Goal: Task Accomplishment & Management: Manage account settings

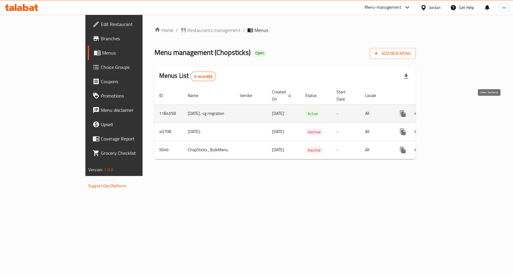
click at [450, 110] on icon "enhanced table" at bounding box center [446, 113] width 7 height 7
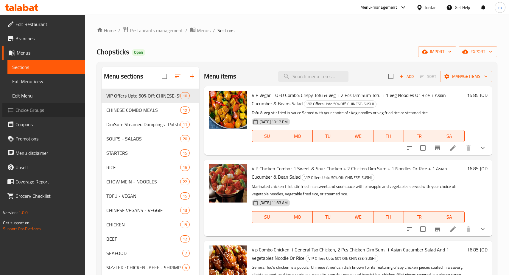
click at [35, 113] on span "Choice Groups" at bounding box center [47, 109] width 65 height 7
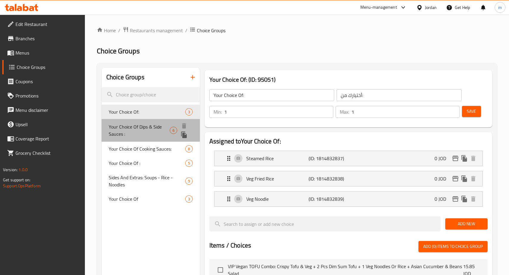
click at [166, 127] on span "Your Choice Of Dips & Side Sauces :" at bounding box center [139, 130] width 61 height 14
type input "Your Choice Of Dips & Side Sauces :"
type input "اختيارك من [DEMOGRAPHIC_DATA] والغموس:"
type input "0"
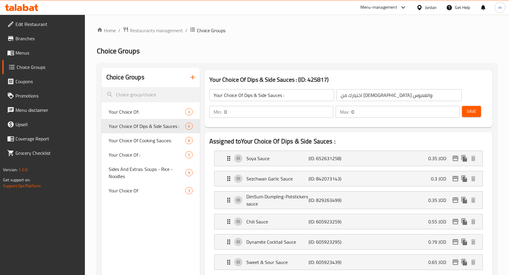
click at [330, 50] on h2 "Choice Groups" at bounding box center [297, 51] width 400 height 10
click at [167, 29] on span "Restaurants management" at bounding box center [156, 30] width 53 height 7
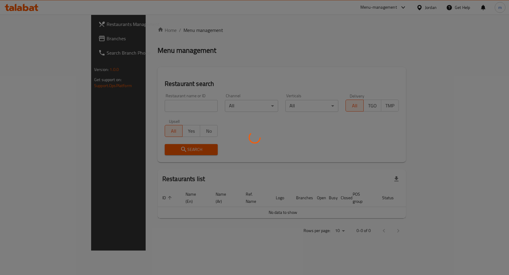
click at [29, 39] on div at bounding box center [254, 137] width 509 height 275
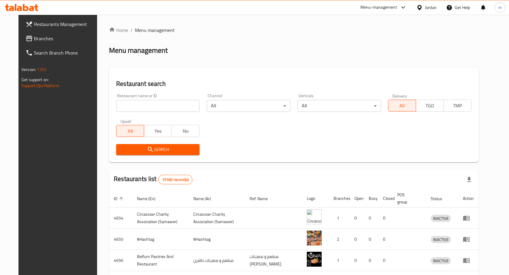
click at [34, 39] on span "Branches" at bounding box center [66, 38] width 65 height 7
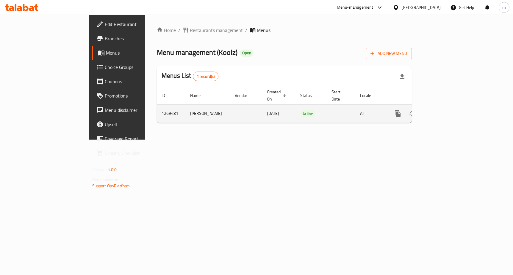
click at [448, 106] on link "enhanced table" at bounding box center [441, 113] width 14 height 14
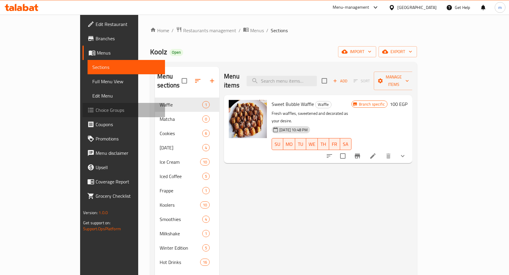
click at [96, 108] on span "Choice Groups" at bounding box center [128, 109] width 65 height 7
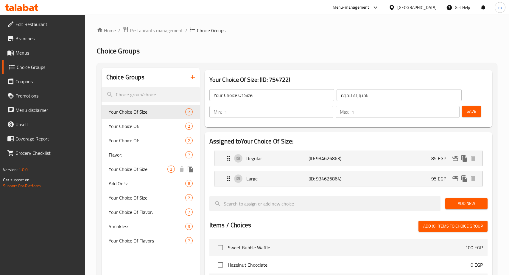
click at [133, 167] on span "Your Choice Of Size:" at bounding box center [138, 168] width 59 height 7
type input "إختيارك من الحجم:"
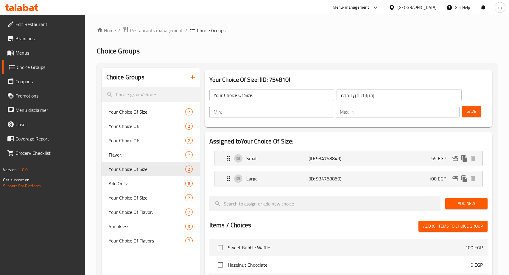
click at [336, 54] on h2 "Choice Groups" at bounding box center [297, 51] width 400 height 10
click at [123, 182] on span "Add On's:" at bounding box center [138, 183] width 59 height 7
type input "Add On's:"
type input "الإضافات:"
type input "0"
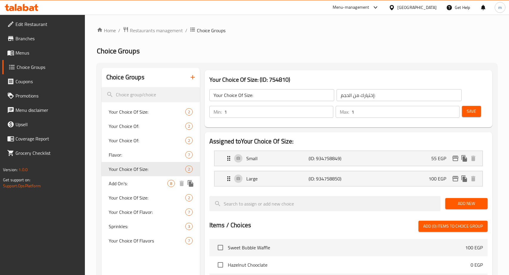
type input "4"
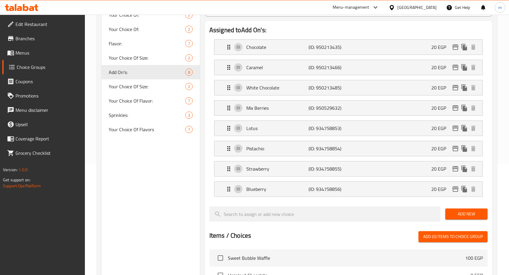
scroll to position [105, 0]
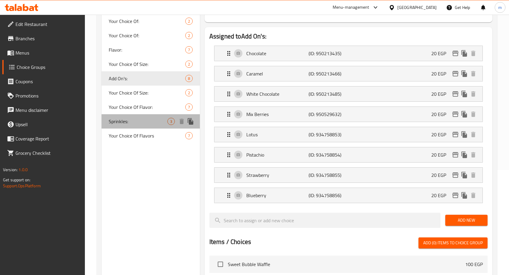
click at [129, 123] on span "Sprinkles:" at bounding box center [138, 121] width 59 height 7
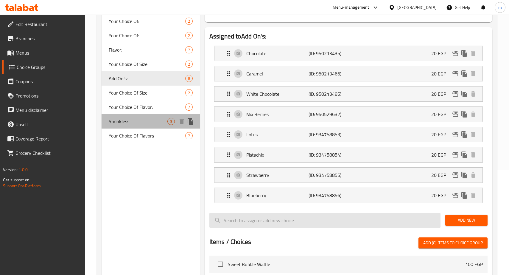
type input "Sprinkles:"
type input "سبرنكلز:"
type input "1"
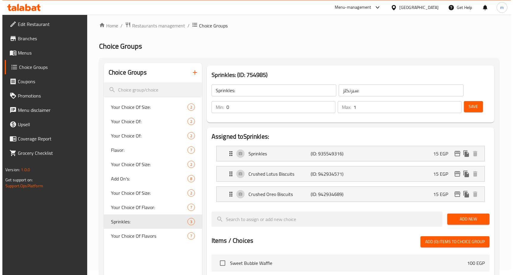
scroll to position [0, 0]
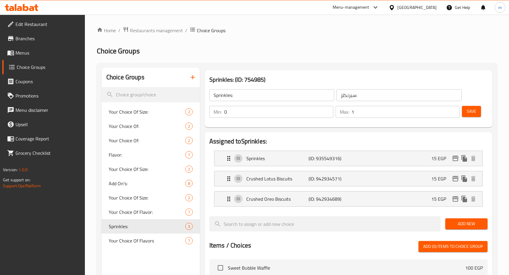
click at [341, 62] on div "Home / Restaurants management / Choice Groups Choice Groups Choice Groups Your …" at bounding box center [297, 251] width 400 height 448
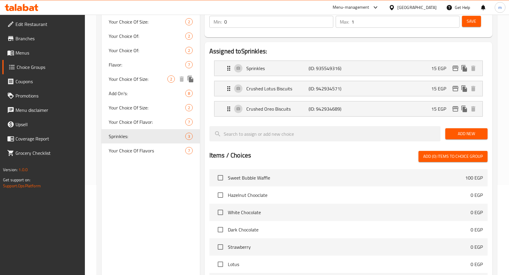
scroll to position [4, 0]
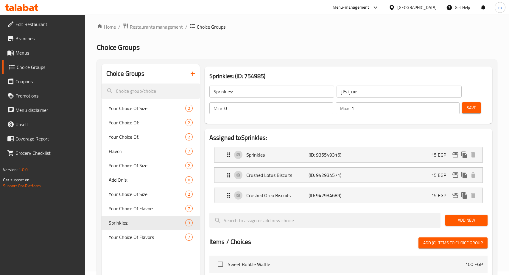
click at [278, 56] on div "Home / Restaurants management / Choice Groups Choice Groups Choice Groups Your …" at bounding box center [297, 247] width 400 height 448
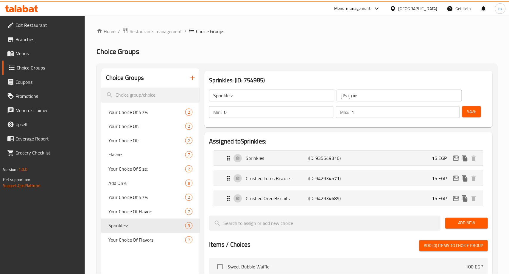
scroll to position [212, 0]
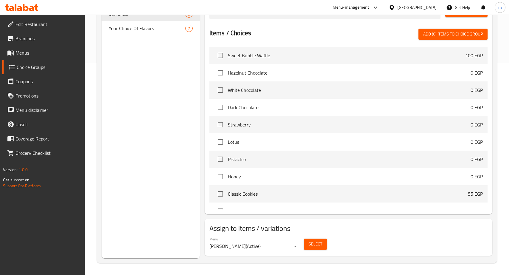
click at [125, 118] on div "Choice Groups Your Choice Of Size: 2 Your Choice Of: 2 Your Choice Of: 2 Flavor…" at bounding box center [151, 57] width 98 height 402
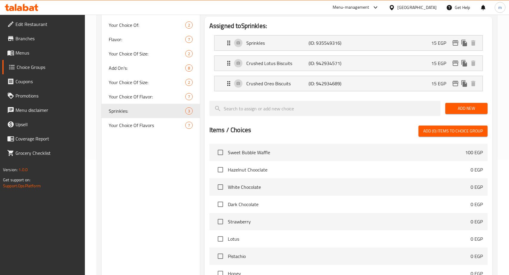
scroll to position [0, 0]
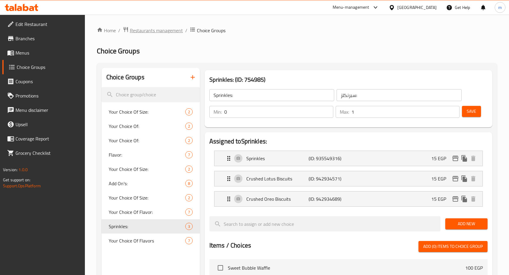
click at [171, 31] on span "Restaurants management" at bounding box center [156, 30] width 53 height 7
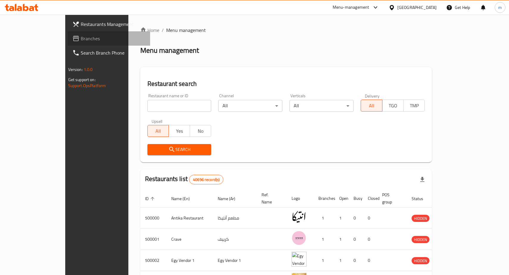
click at [81, 38] on span "Branches" at bounding box center [113, 38] width 65 height 7
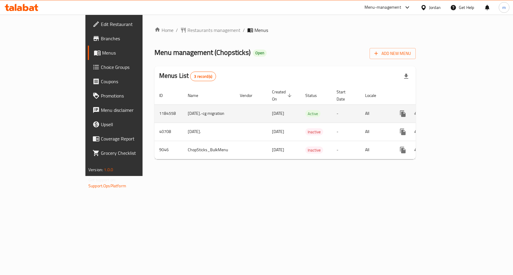
click at [453, 110] on link "enhanced table" at bounding box center [446, 113] width 14 height 14
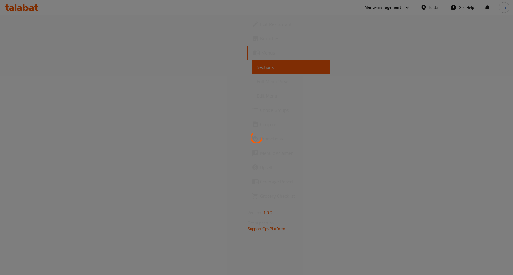
click at [44, 112] on div at bounding box center [256, 137] width 513 height 275
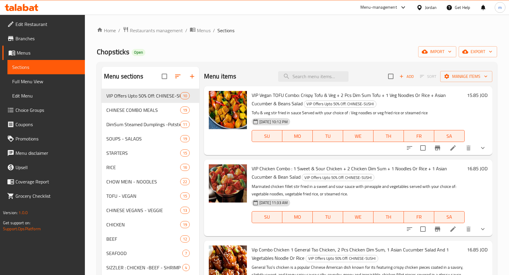
click at [54, 106] on link "Choice Groups" at bounding box center [43, 110] width 82 height 14
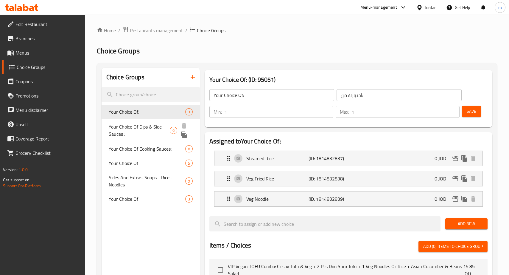
click at [157, 127] on span "Your Choice Of Dips & Side Sauces :" at bounding box center [139, 130] width 61 height 14
type input "Your Choice Of Dips & Side Sauces :"
type input "اختيارك من [DEMOGRAPHIC_DATA] والغموس:"
type input "0"
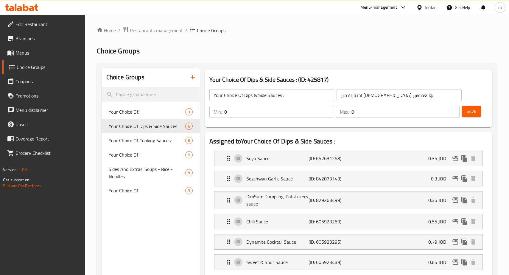
click at [161, 28] on span "Restaurants management" at bounding box center [156, 30] width 53 height 7
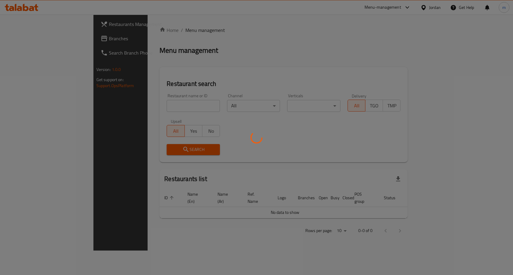
click at [23, 36] on div at bounding box center [256, 137] width 513 height 275
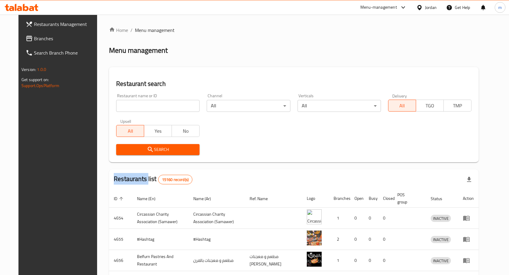
click at [23, 36] on div "Restaurants Management Branches Search Branch Phone Version: 1.0.0 Get support …" at bounding box center [254, 218] width 472 height 407
click at [34, 36] on span "Branches" at bounding box center [66, 38] width 65 height 7
